Goal: Task Accomplishment & Management: Complete application form

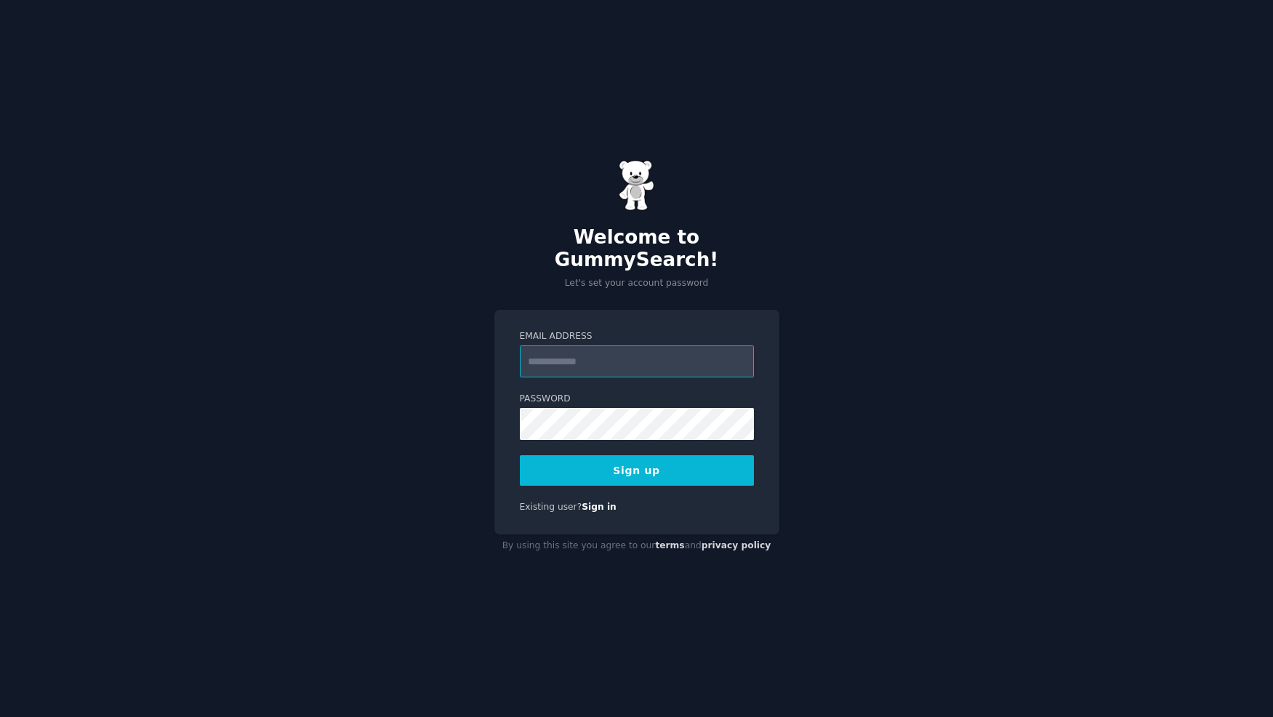
click at [579, 349] on input "Email Address" at bounding box center [637, 361] width 234 height 32
type input "**********"
click at [520, 455] on button "Sign up" at bounding box center [637, 470] width 234 height 31
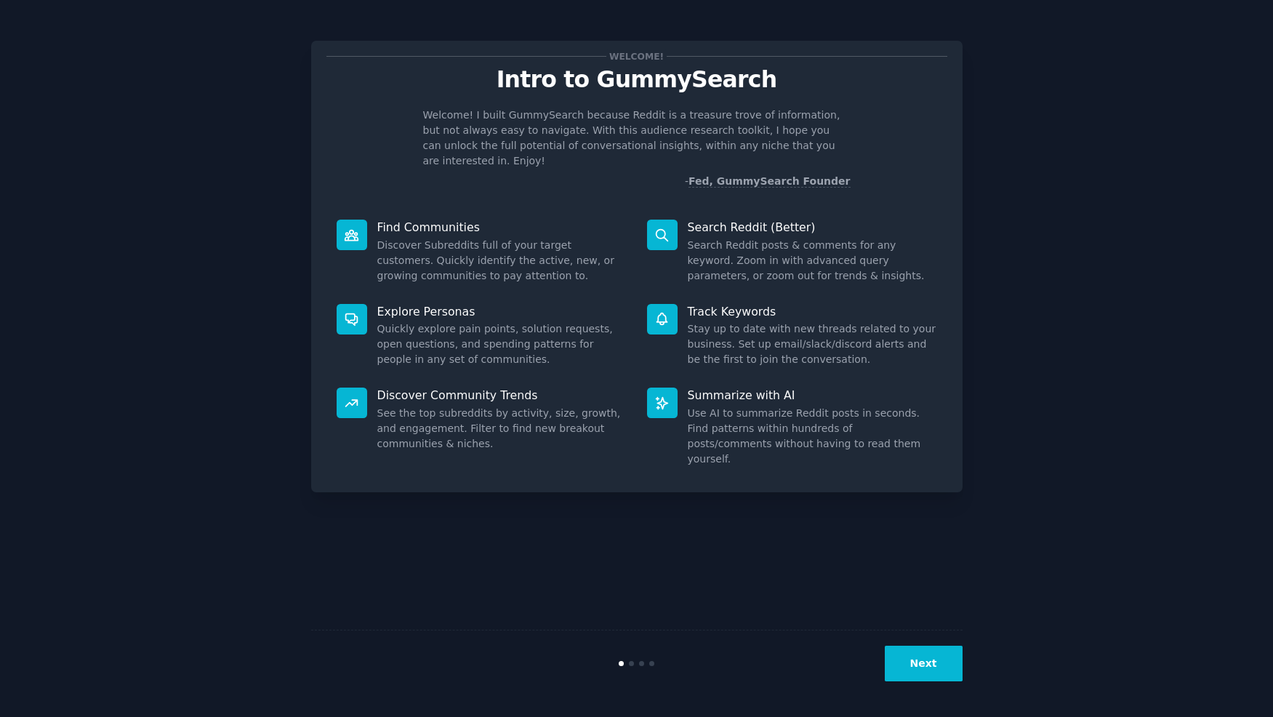
click at [941, 663] on button "Next" at bounding box center [924, 664] width 78 height 36
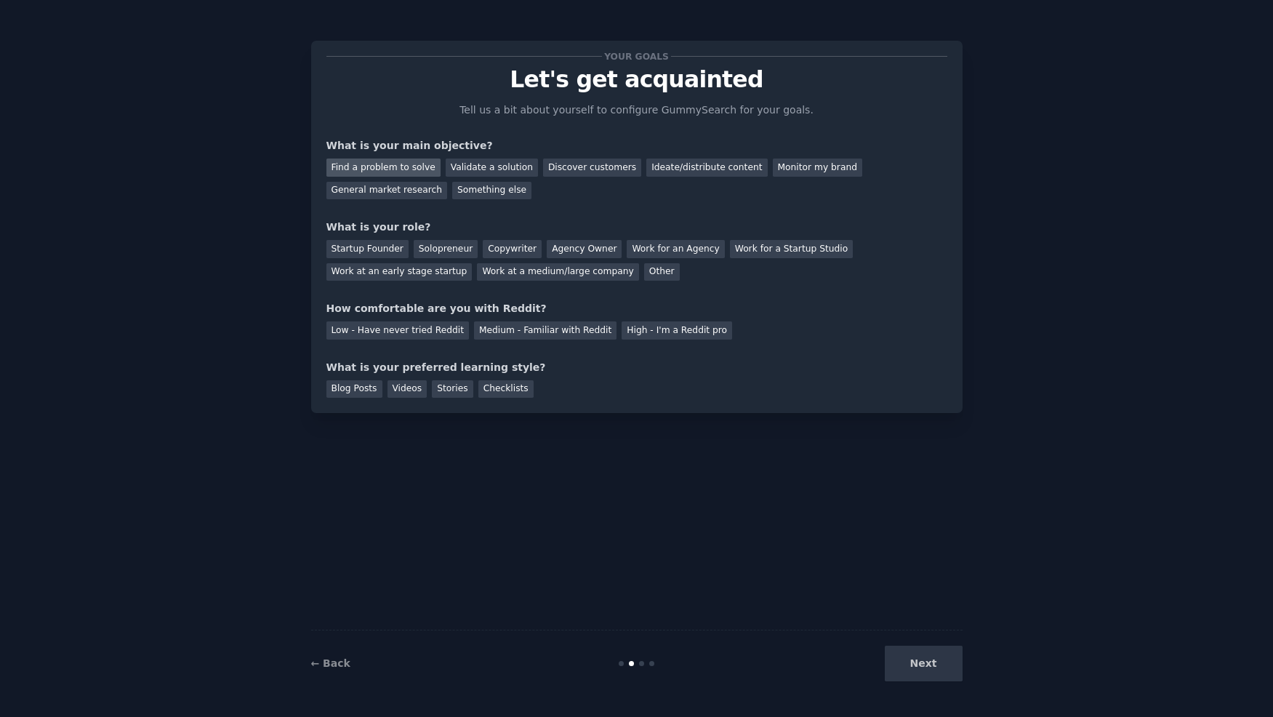
click at [388, 166] on div "Find a problem to solve" at bounding box center [383, 167] width 114 height 18
click at [462, 170] on div "Validate a solution" at bounding box center [492, 167] width 92 height 18
click at [408, 169] on div "Find a problem to solve" at bounding box center [383, 167] width 114 height 18
click at [448, 182] on div "General market research" at bounding box center [386, 191] width 121 height 18
click at [369, 172] on div "Find a problem to solve" at bounding box center [383, 167] width 114 height 18
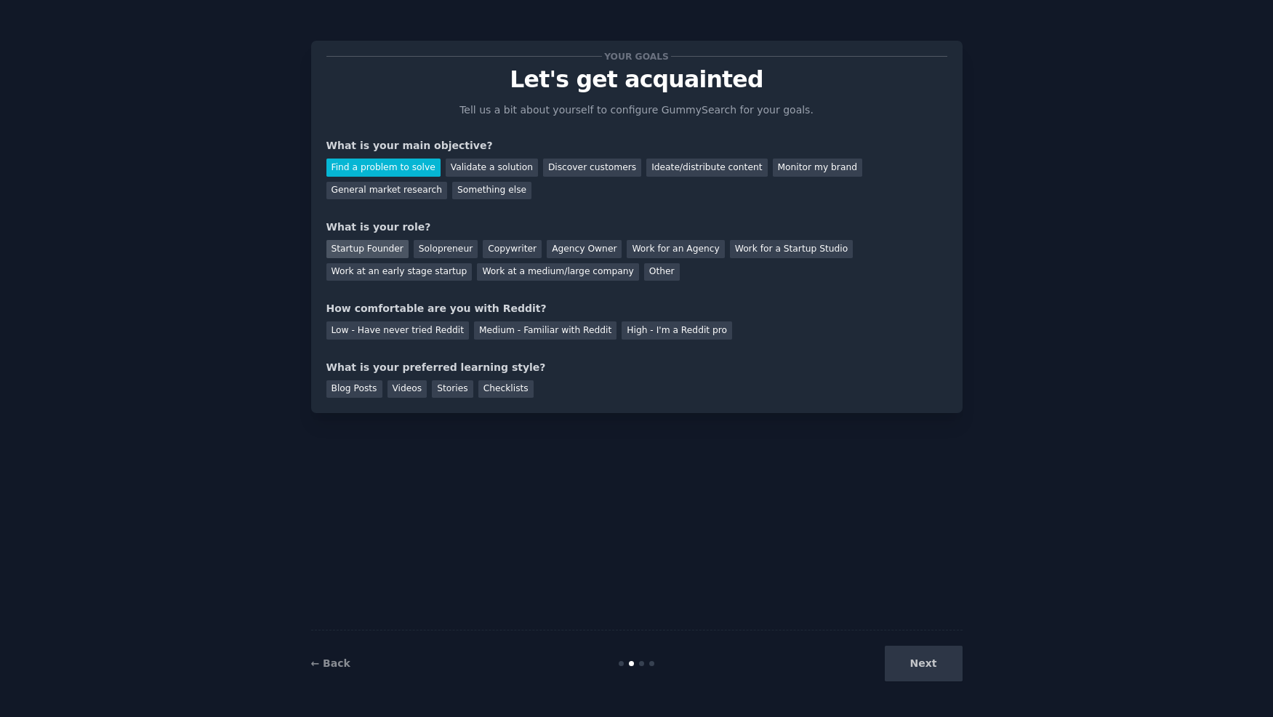
click at [378, 245] on div "Startup Founder" at bounding box center [367, 249] width 82 height 18
drag, startPoint x: 446, startPoint y: 238, endPoint x: 453, endPoint y: 244, distance: 8.8
click at [449, 240] on div "Startup Founder Solopreneur Copywriter Agency Owner Work for an Agency Work for…" at bounding box center [636, 258] width 621 height 46
click at [457, 246] on div "Solopreneur" at bounding box center [446, 249] width 64 height 18
click at [824, 349] on div "Your goals Let's get acquainted Tell us a bit about yourself to configure Gummy…" at bounding box center [636, 227] width 621 height 342
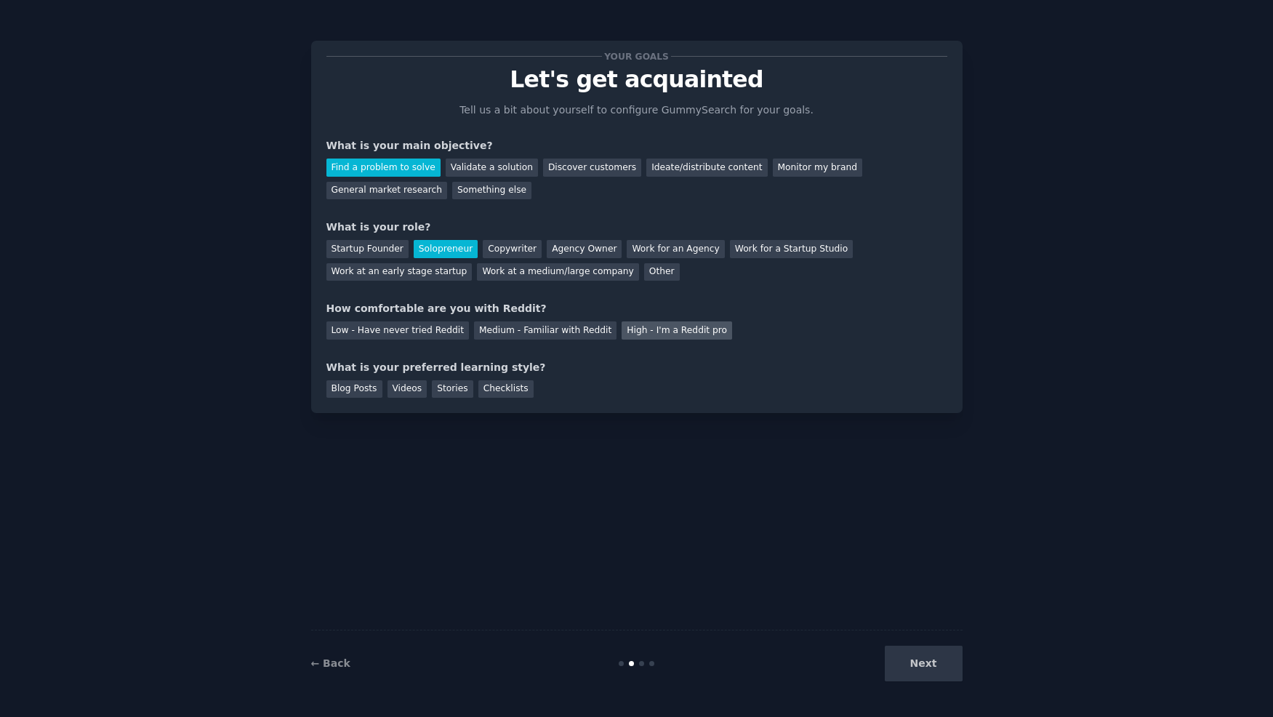
click at [625, 326] on div "High - I'm a Reddit pro" at bounding box center [677, 330] width 111 height 18
click at [792, 335] on div "Low - Have never tried Reddit Medium - Familiar with Reddit High - I'm a Reddit…" at bounding box center [636, 327] width 621 height 23
drag, startPoint x: 353, startPoint y: 382, endPoint x: 545, endPoint y: 380, distance: 191.2
click at [357, 384] on div "Blog Posts" at bounding box center [354, 389] width 56 height 18
click at [939, 664] on button "Next" at bounding box center [924, 664] width 78 height 36
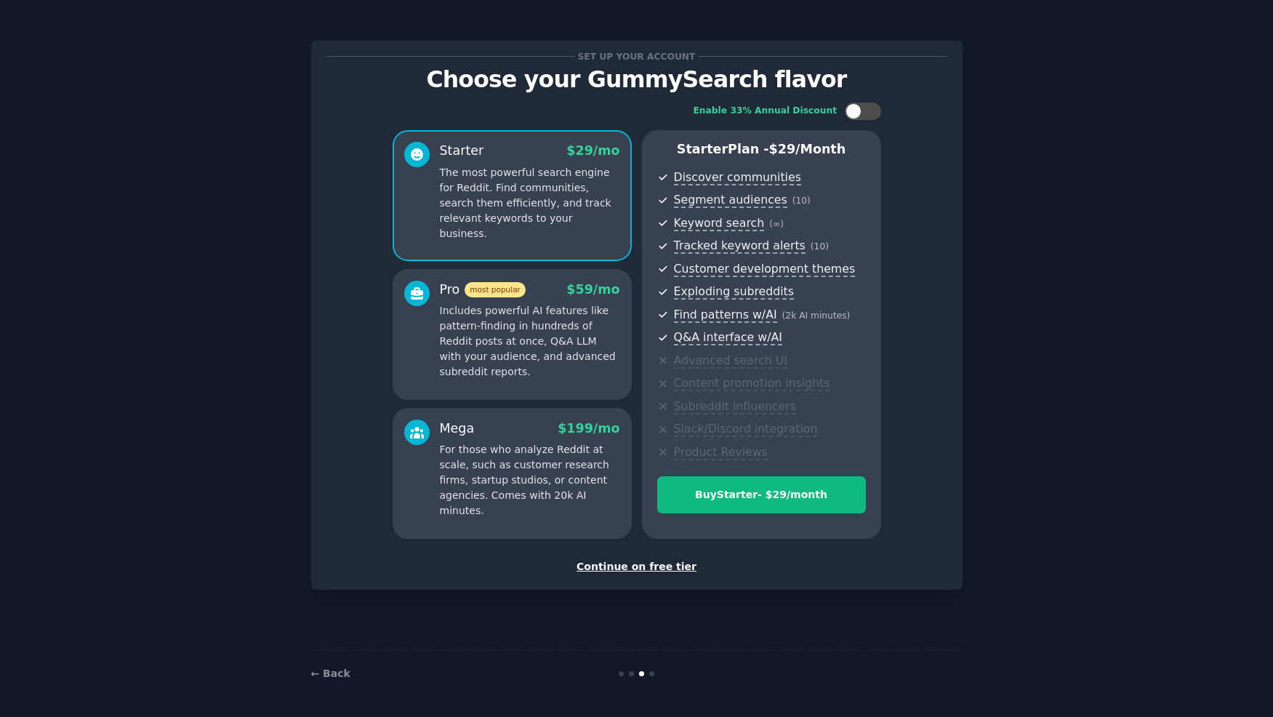
click at [644, 566] on div "Continue on free tier" at bounding box center [636, 566] width 621 height 15
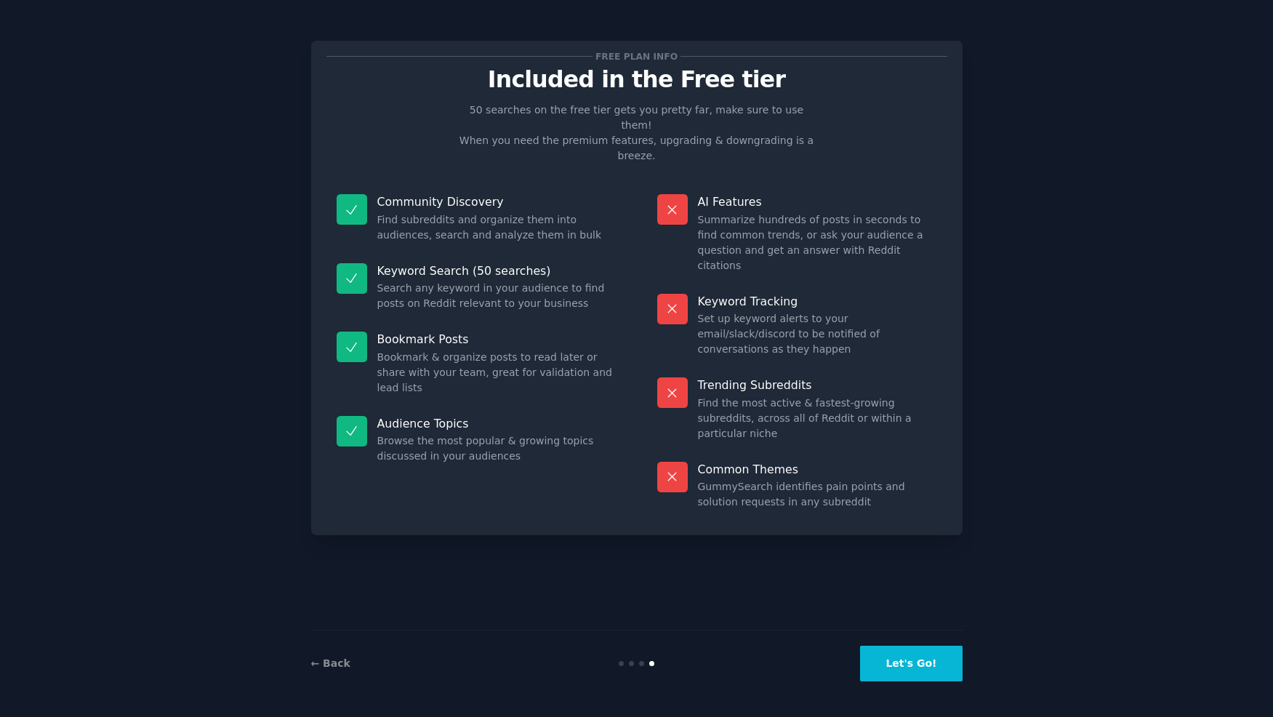
click at [920, 673] on button "Let's Go!" at bounding box center [911, 664] width 102 height 36
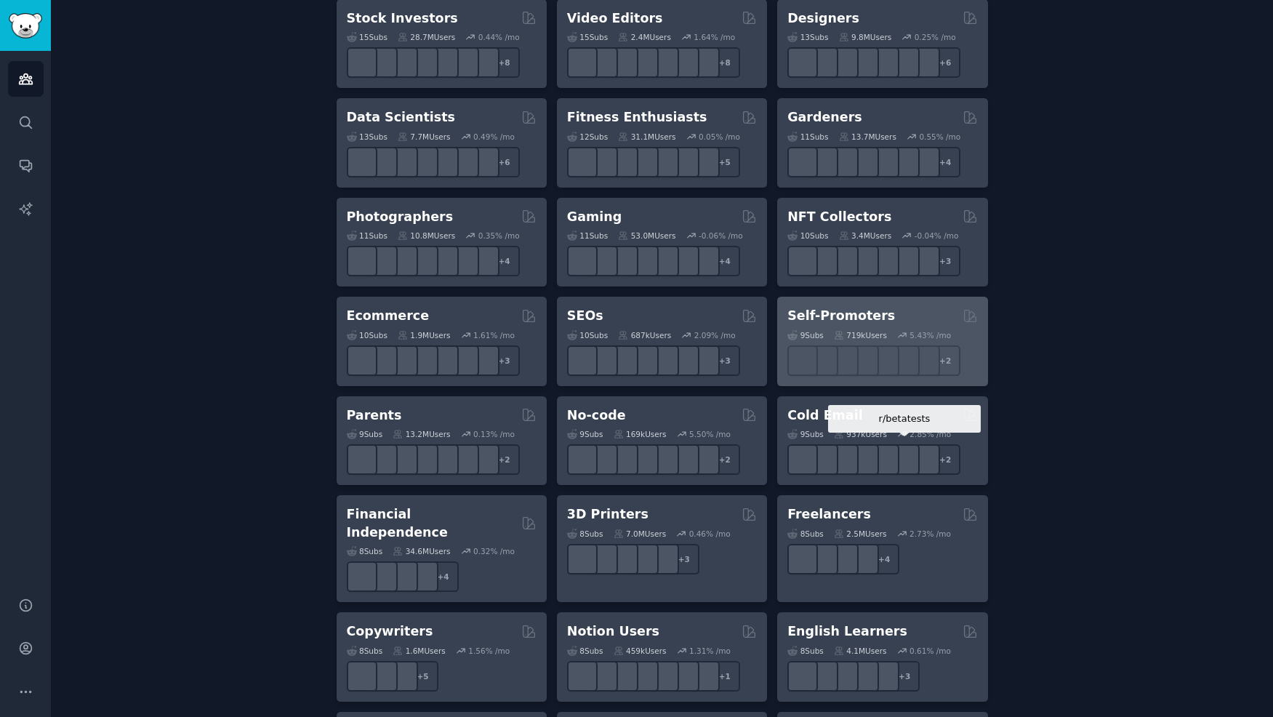
scroll to position [580, 0]
